Goal: Information Seeking & Learning: Learn about a topic

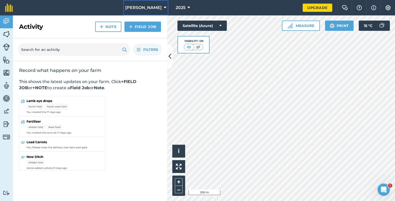
click at [162, 5] on span "[PERSON_NAME]" at bounding box center [143, 8] width 36 height 6
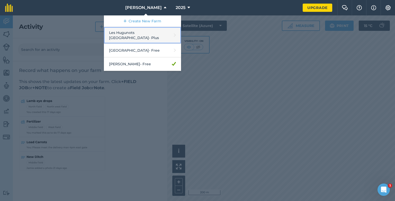
click at [134, 32] on link "Les Hugunots Heidelberg - Plus" at bounding box center [142, 35] width 77 height 17
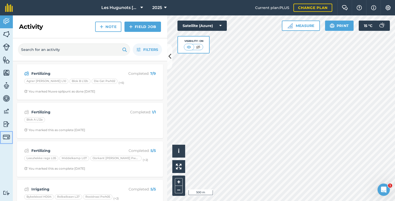
click at [4, 136] on img at bounding box center [6, 136] width 7 height 7
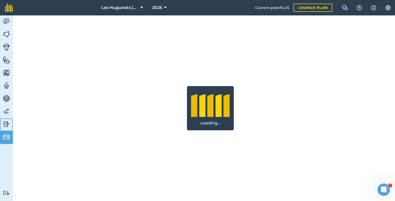
click at [6, 124] on img at bounding box center [6, 124] width 7 height 8
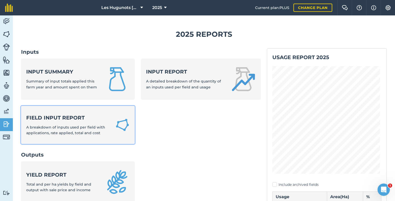
click at [49, 122] on div "Field Input Report A breakdown of inputs used per field with applications, rate…" at bounding box center [67, 125] width 83 height 22
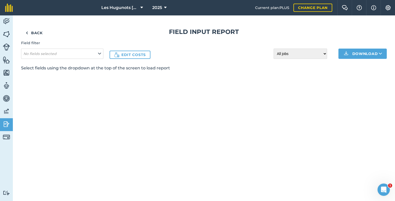
click at [77, 59] on div "Back Field Input Report Field filter No fields selected Edit costs All jobs Inc…" at bounding box center [203, 49] width 365 height 43
click at [80, 56] on button "No fields selected" at bounding box center [62, 54] width 82 height 10
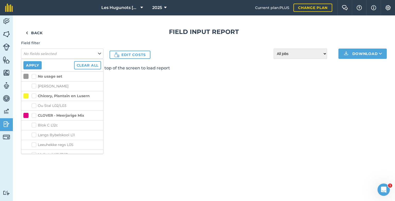
click at [32, 106] on label "Ou Stal L02/L03" at bounding box center [66, 105] width 69 height 5
click at [32, 106] on input "Ou Stal L02/L03" at bounding box center [33, 104] width 3 height 3
checkbox input "true"
click at [248, 141] on div "Back Field Input Report Field filter No fields selected Apply Clear all No usag…" at bounding box center [204, 108] width 382 height 186
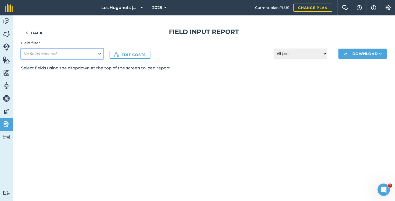
click at [79, 52] on button "No fields selected" at bounding box center [62, 54] width 82 height 10
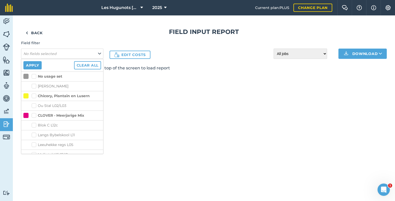
click at [35, 104] on label "Ou Stal L02/L03" at bounding box center [66, 105] width 69 height 5
click at [35, 104] on input "Ou Stal L02/L03" at bounding box center [33, 104] width 3 height 3
checkbox input "true"
click at [36, 64] on button "Apply" at bounding box center [32, 65] width 18 height 8
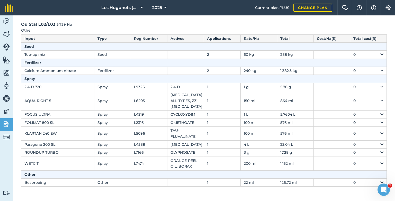
scroll to position [54, 0]
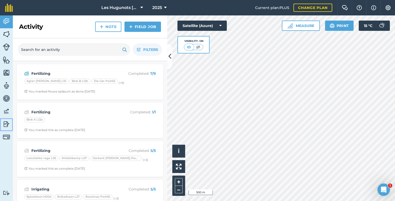
click at [11, 126] on link "Reporting" at bounding box center [6, 124] width 13 height 13
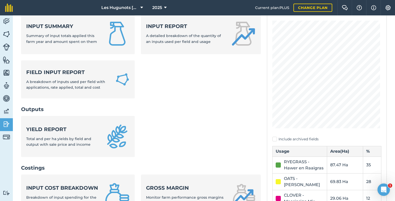
scroll to position [77, 0]
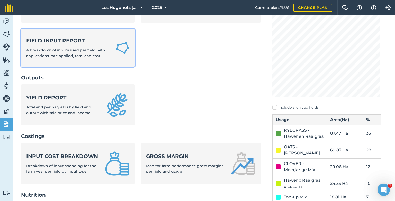
click at [96, 44] on div "Field Input Report A breakdown of inputs used per field with applications, rate…" at bounding box center [67, 48] width 83 height 22
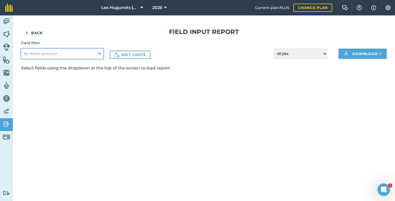
click at [96, 51] on button "No fields selected" at bounding box center [62, 54] width 82 height 10
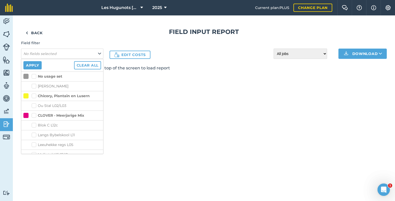
click at [35, 94] on label "Chicory, Plantain en Lusern" at bounding box center [61, 95] width 58 height 5
click at [35, 94] on input "Chicory, Plantain en Lusern" at bounding box center [33, 94] width 3 height 3
checkbox input "true"
click at [34, 116] on label "CLOVER - Meerjarige Mix" at bounding box center [58, 115] width 52 height 5
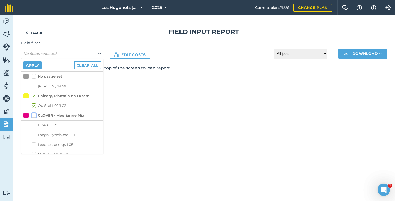
click at [34, 116] on input "CLOVER - Meerjarige Mix" at bounding box center [33, 114] width 3 height 3
checkbox input "true"
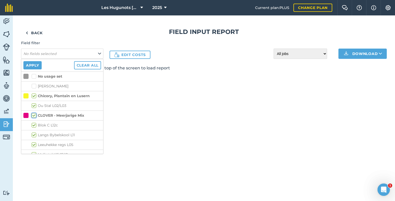
checkbox input "true"
click at [36, 65] on button "Apply" at bounding box center [32, 65] width 18 height 8
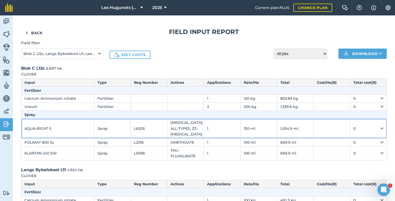
click at [139, 131] on td "L6205" at bounding box center [149, 129] width 36 height 20
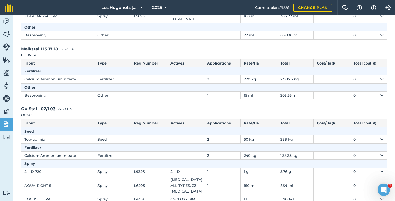
scroll to position [283, 0]
